Goal: Transaction & Acquisition: Subscribe to service/newsletter

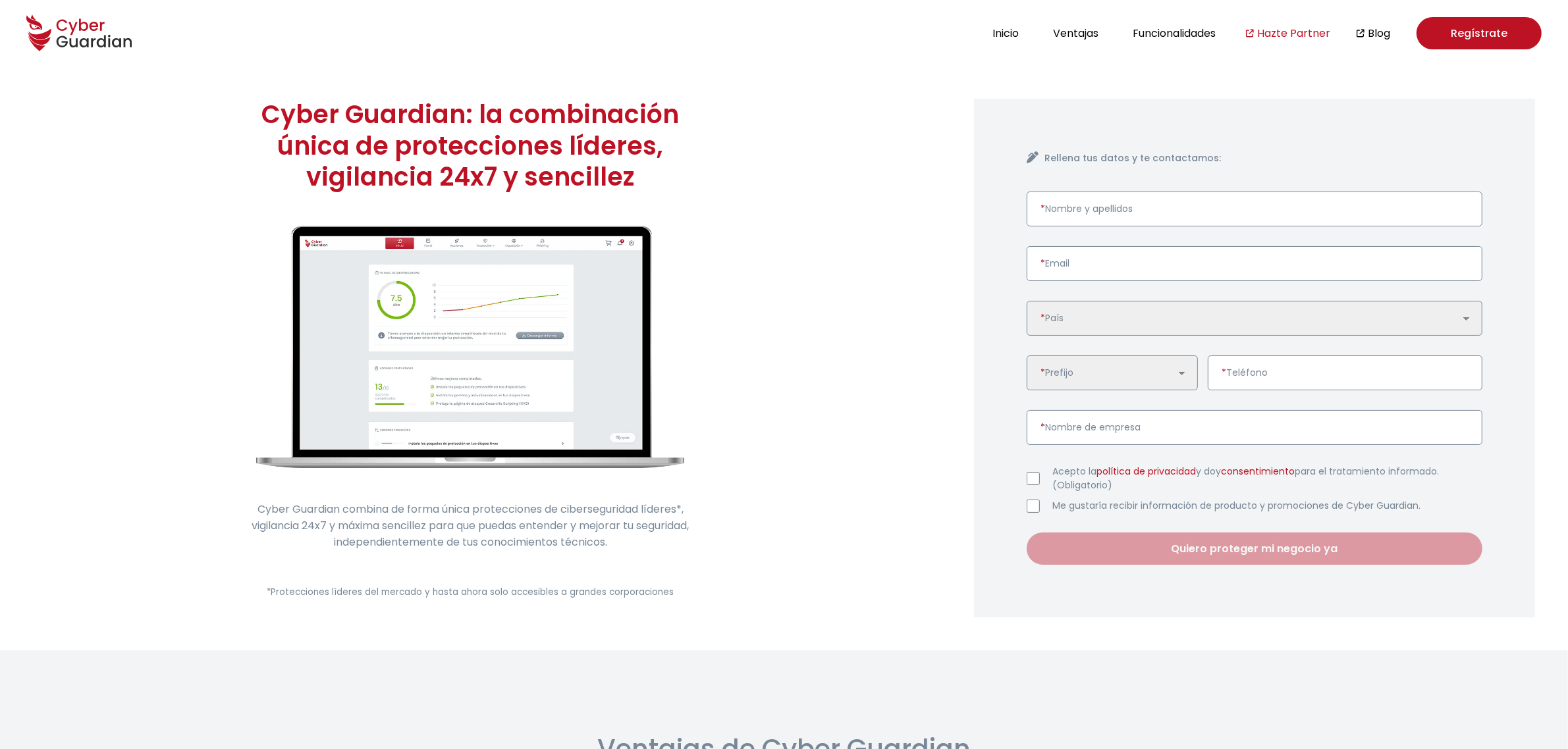
click at [1292, 35] on link "Hazte Partner" at bounding box center [1293, 33] width 73 height 17
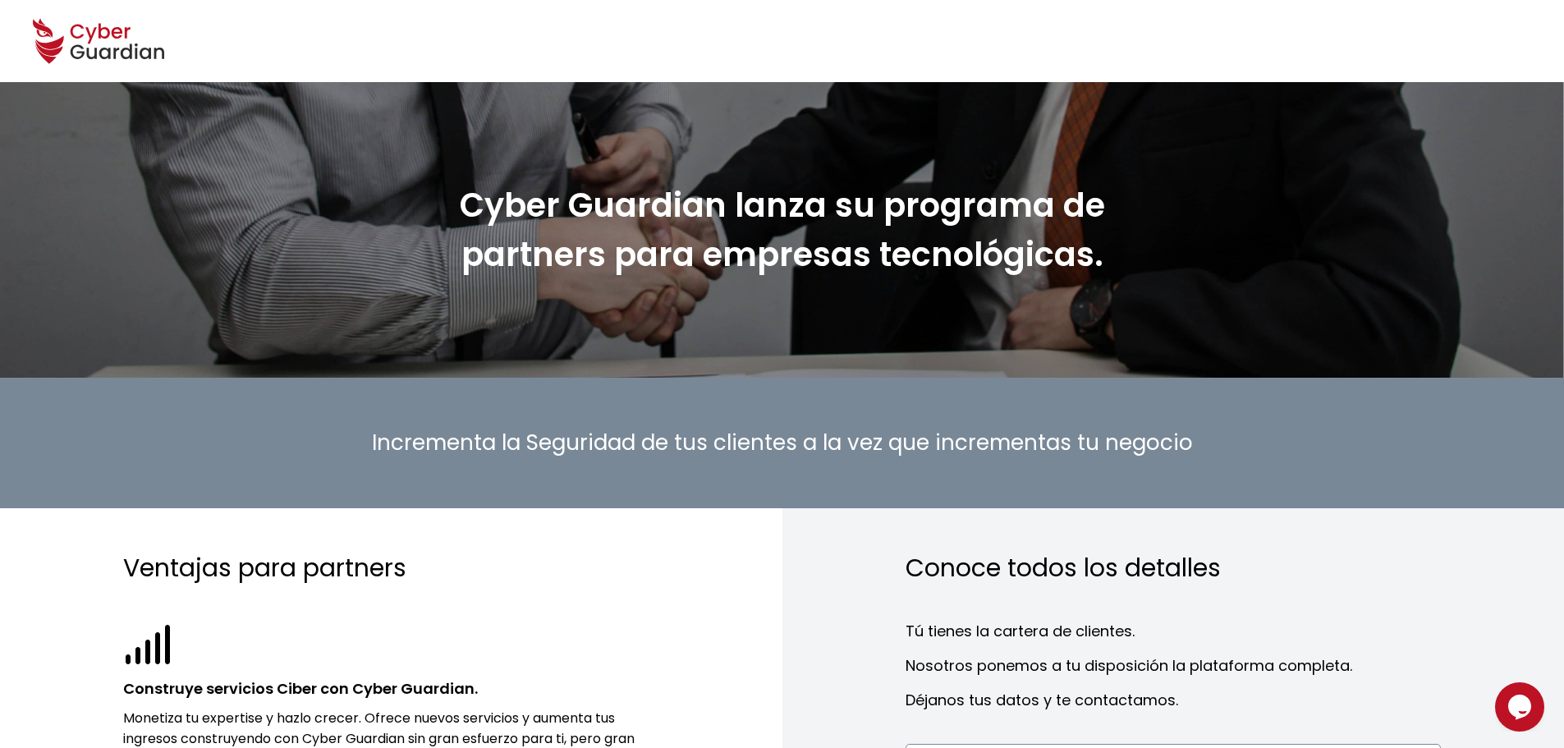
drag, startPoint x: 457, startPoint y: 197, endPoint x: 1126, endPoint y: 271, distance: 672.4
click at [1126, 271] on h1 "Cyber Guardian lanza su programa de partners para empresas tecnológicas." at bounding box center [782, 230] width 739 height 99
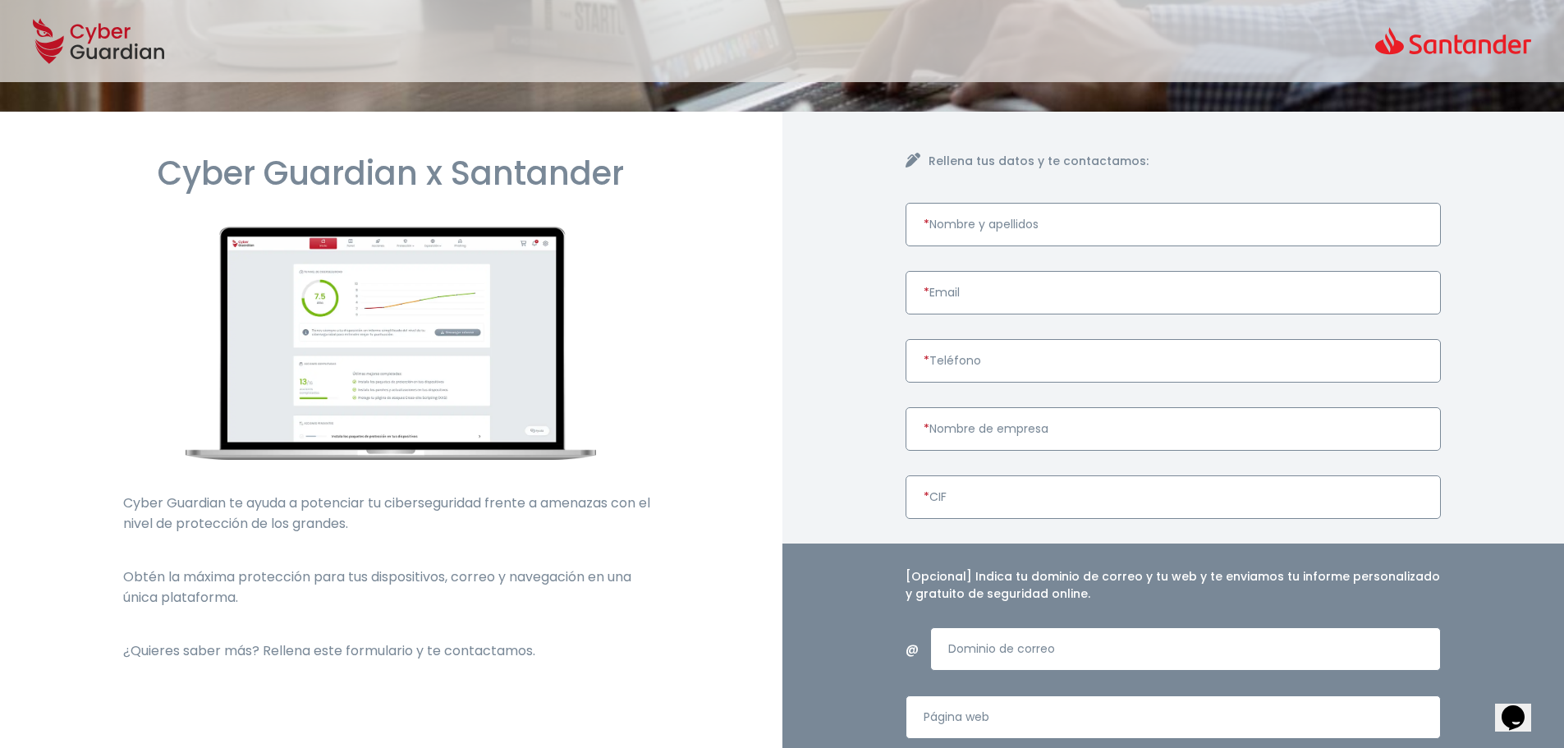
scroll to position [328, 0]
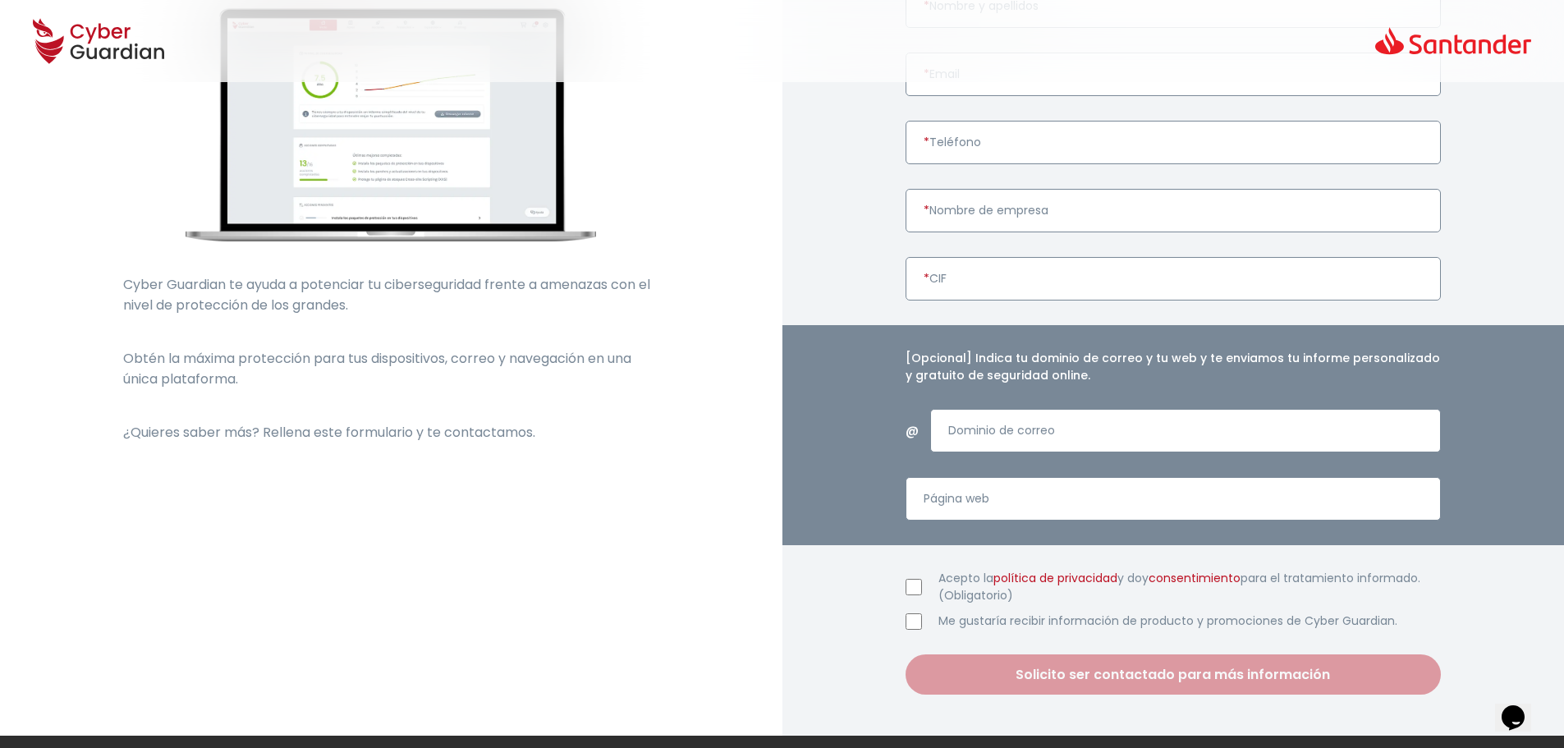
click at [909, 589] on input "Acepto la política de privacidad y doy consentimiento para el tratamiento infor…" at bounding box center [914, 587] width 16 height 16
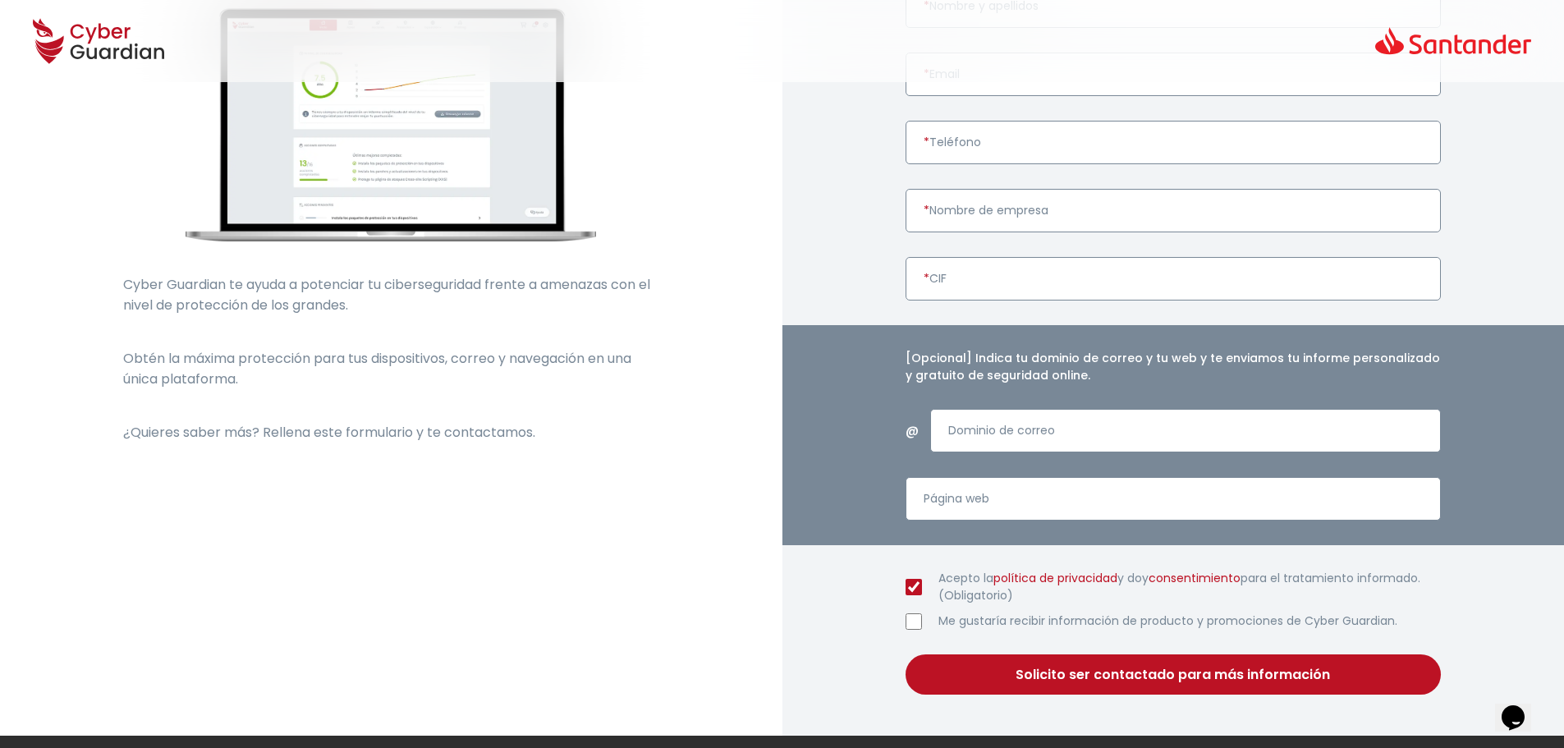
click at [909, 589] on input "Acepto la política de privacidad y doy consentimiento para el tratamiento infor…" at bounding box center [914, 587] width 16 height 16
checkbox input "false"
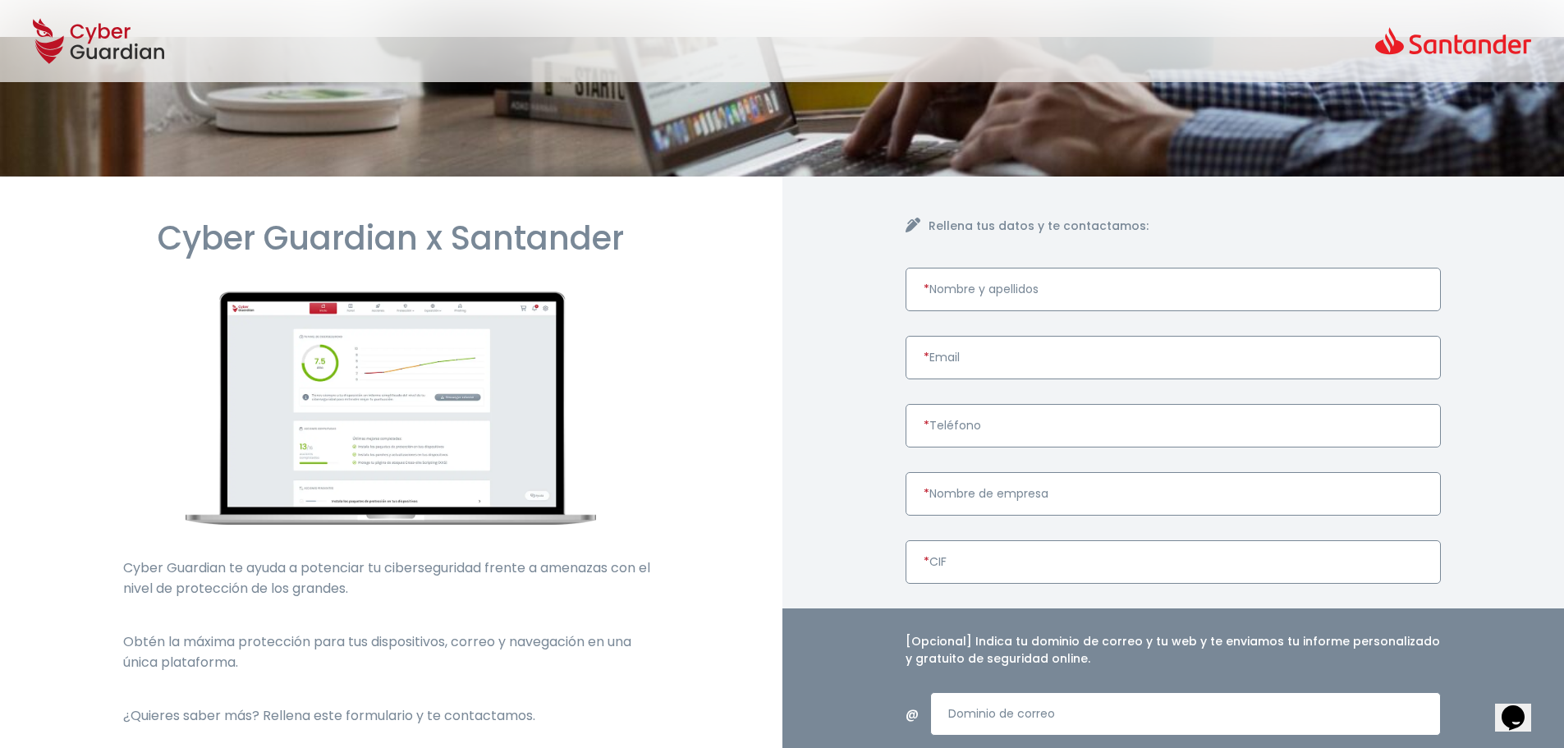
scroll to position [0, 0]
